Goal: Find specific fact: Find specific fact

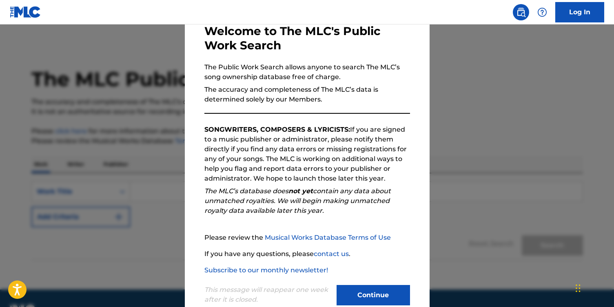
scroll to position [66, 0]
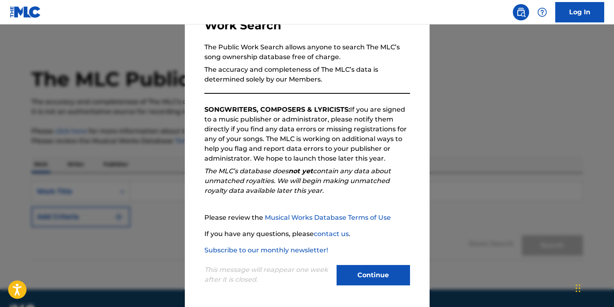
click at [348, 277] on button "Continue" at bounding box center [373, 275] width 73 height 20
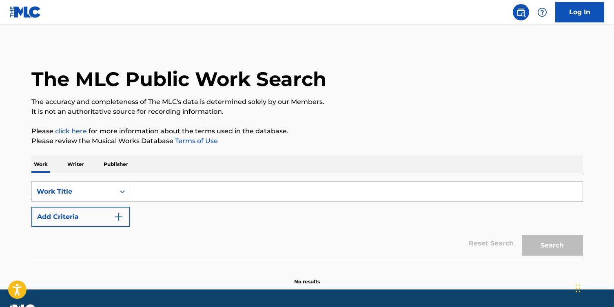
click at [162, 193] on input "Search Form" at bounding box center [356, 192] width 452 height 20
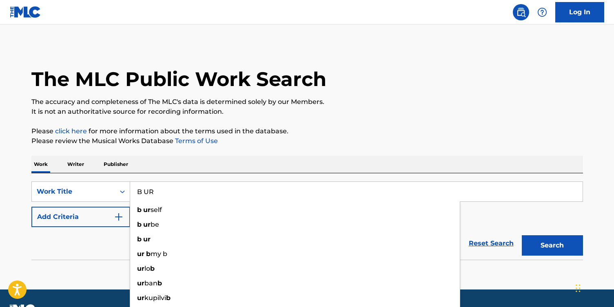
type input "B UR"
click at [522, 235] on button "Search" at bounding box center [552, 245] width 61 height 20
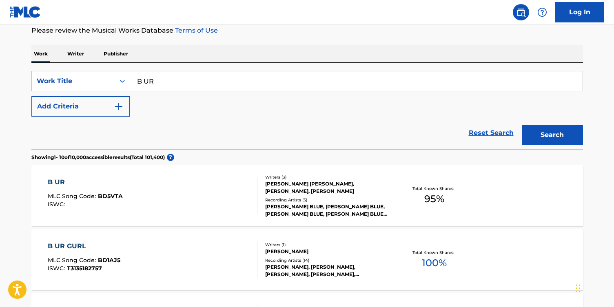
scroll to position [111, 0]
click at [227, 203] on div "B UR MLC Song Code : BD5VTA ISWC :" at bounding box center [153, 195] width 210 height 37
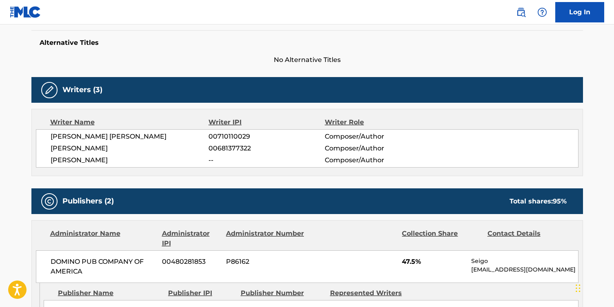
scroll to position [205, 0]
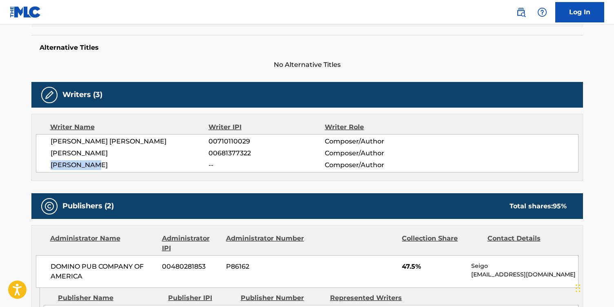
drag, startPoint x: 49, startPoint y: 167, endPoint x: 96, endPoint y: 164, distance: 46.6
click at [96, 164] on div "[PERSON_NAME] [PERSON_NAME] 00710110029 Composer/Author [PERSON_NAME] 006813773…" at bounding box center [307, 153] width 543 height 38
copy span "[PERSON_NAME]"
